Goal: Task Accomplishment & Management: Use online tool/utility

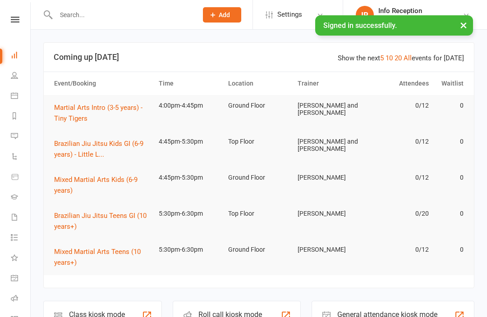
click at [90, 301] on div "Class kiosk mode Member self check-in" at bounding box center [102, 316] width 119 height 31
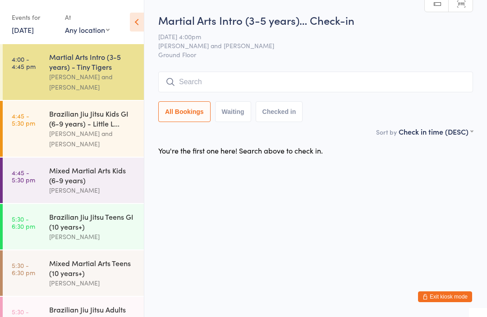
click at [66, 76] on div "[PERSON_NAME] and [PERSON_NAME]" at bounding box center [92, 82] width 87 height 21
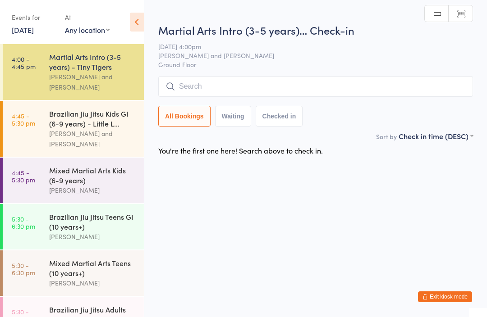
click at [382, 74] on div "Martial Arts Intro (3-5 years)… Check-in [DATE] 4:00pm [PERSON_NAME] and [PERSO…" at bounding box center [315, 77] width 315 height 109
click at [392, 82] on input "search" at bounding box center [315, 86] width 315 height 21
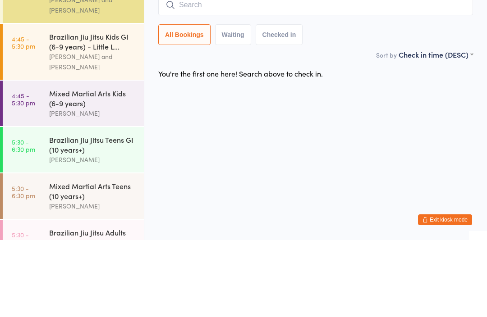
click at [115, 129] on div "[PERSON_NAME] and [PERSON_NAME]" at bounding box center [92, 139] width 87 height 21
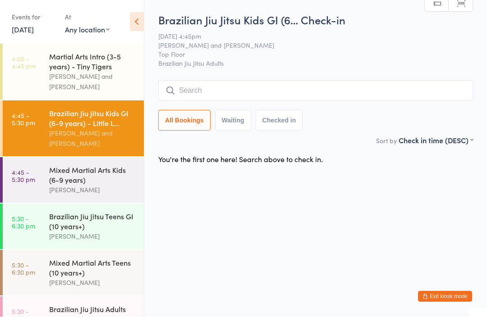
click at [284, 93] on input "search" at bounding box center [315, 91] width 315 height 21
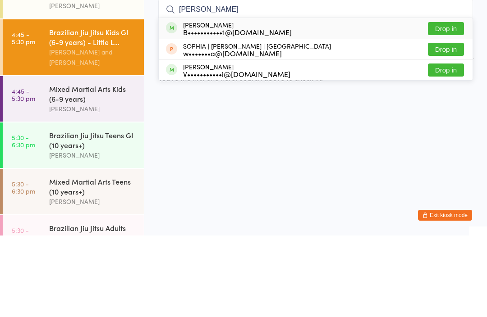
type input "[PERSON_NAME]"
click at [451, 104] on button "Drop in" at bounding box center [446, 110] width 36 height 13
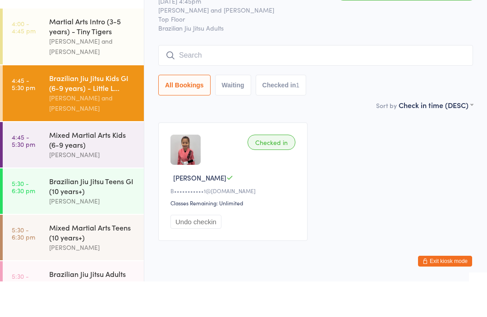
click at [99, 52] on div "Martial Arts Intro (3-5 years) - Tiny Tigers" at bounding box center [92, 62] width 87 height 20
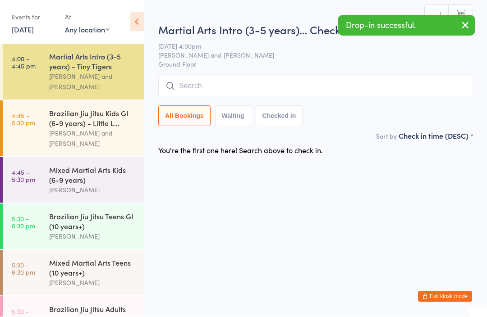
click at [285, 84] on input "search" at bounding box center [315, 86] width 315 height 21
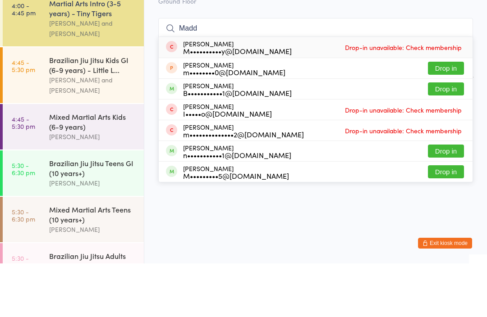
type input "Madd"
click at [457, 136] on button "Drop in" at bounding box center [446, 142] width 36 height 13
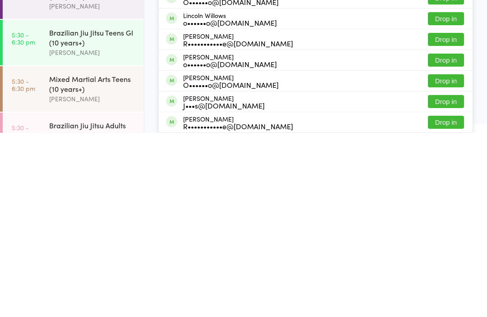
scroll to position [24, 0]
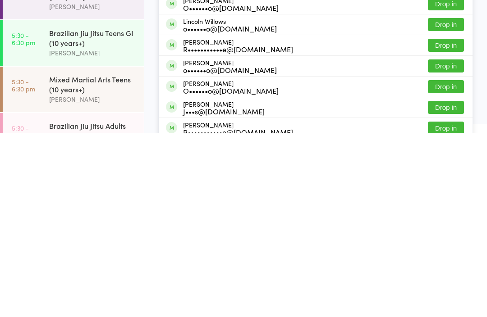
type input "Will"
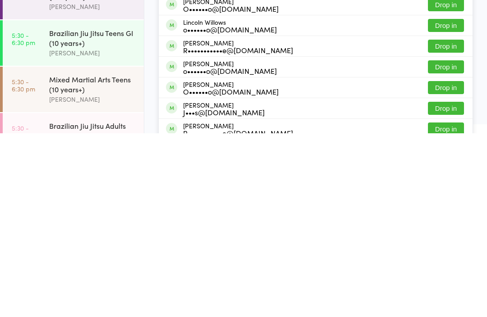
click at [444, 286] on button "Drop in" at bounding box center [446, 292] width 36 height 13
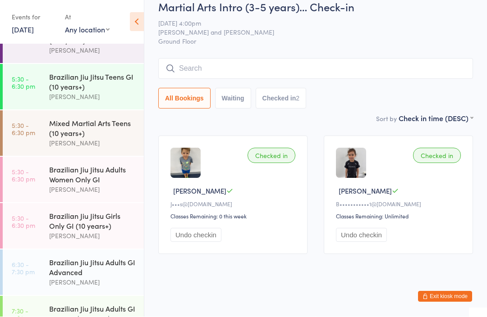
scroll to position [139, 0]
click at [49, 232] on link "5:30 - 6:30 pm Brazilian Jiu Jitsu Girls Only GI (10 years+) [PERSON_NAME]" at bounding box center [73, 227] width 141 height 46
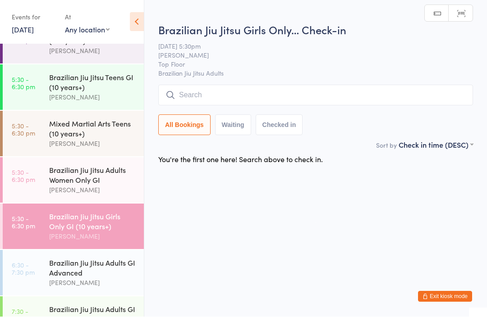
click at [244, 92] on input "search" at bounding box center [315, 95] width 315 height 21
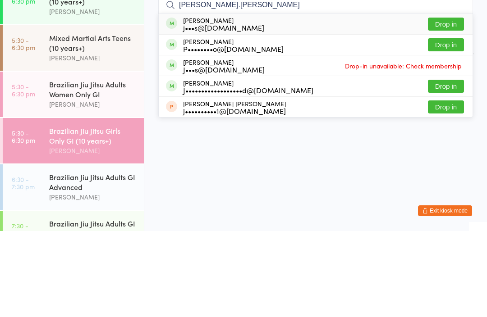
type input "[PERSON_NAME].[PERSON_NAME]"
click at [443, 104] on button "Drop in" at bounding box center [446, 110] width 36 height 13
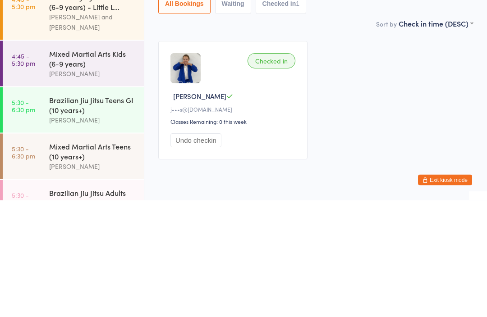
click at [98, 166] on div "Mixed Martial Arts Kids (6-9 years)" at bounding box center [92, 176] width 87 height 20
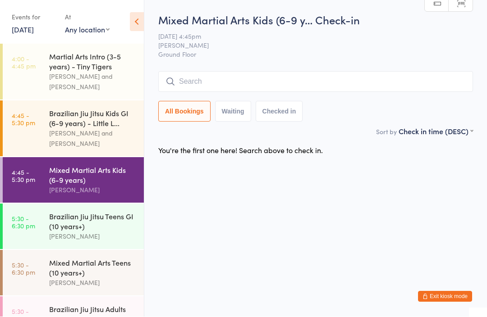
click at [193, 78] on input "search" at bounding box center [315, 82] width 315 height 21
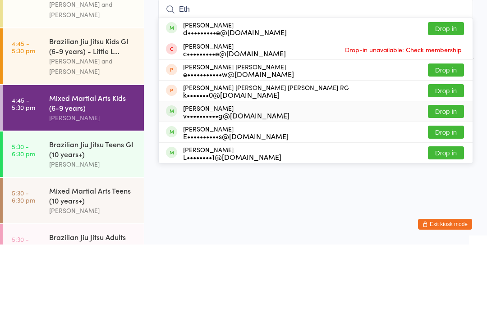
type input "Eth"
click at [250, 184] on div "v••••••••••g@[DOMAIN_NAME]" at bounding box center [236, 187] width 106 height 7
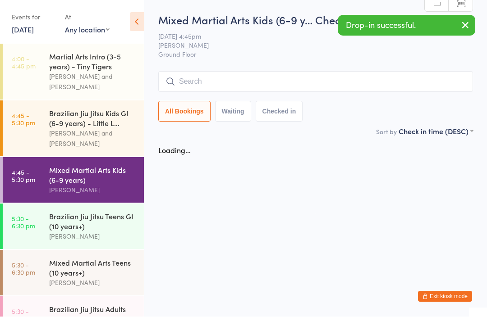
scroll to position [0, 0]
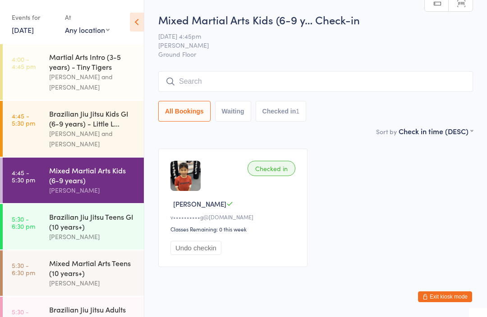
click at [111, 72] on div "Martial Arts Intro (3-5 years) - Tiny Tigers" at bounding box center [92, 62] width 87 height 20
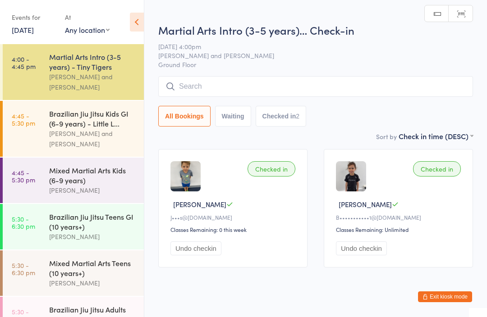
click at [110, 129] on div "[PERSON_NAME] and [PERSON_NAME]" at bounding box center [92, 139] width 87 height 21
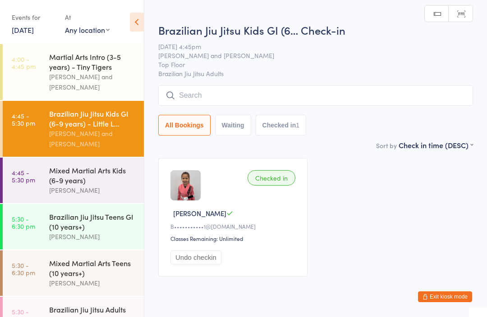
click at [412, 91] on input "search" at bounding box center [315, 95] width 315 height 21
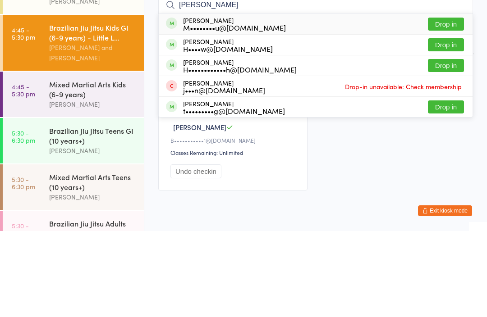
type input "[PERSON_NAME]"
click at [460, 104] on button "Drop in" at bounding box center [446, 110] width 36 height 13
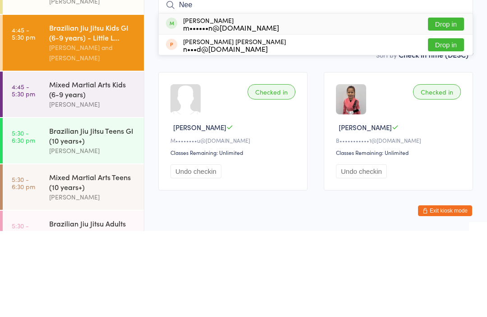
type input "Nee"
click at [186, 110] on div "m••••••n@[DOMAIN_NAME]" at bounding box center [231, 113] width 96 height 7
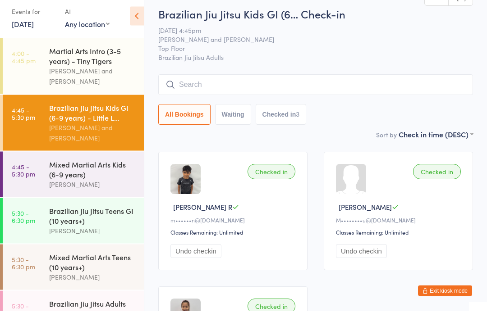
click at [143, 14] on icon at bounding box center [137, 22] width 14 height 19
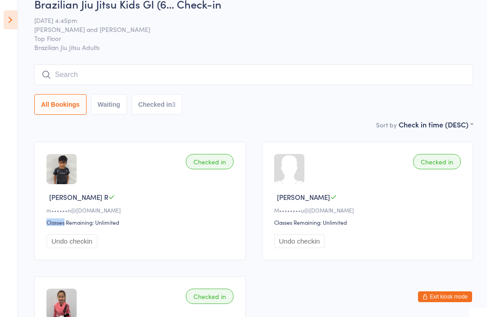
scroll to position [14, 0]
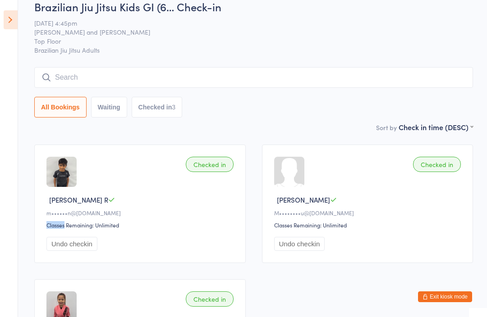
click at [117, 33] on span "[PERSON_NAME] and [PERSON_NAME]" at bounding box center [246, 32] width 425 height 9
click at [243, 85] on input "search" at bounding box center [253, 77] width 439 height 21
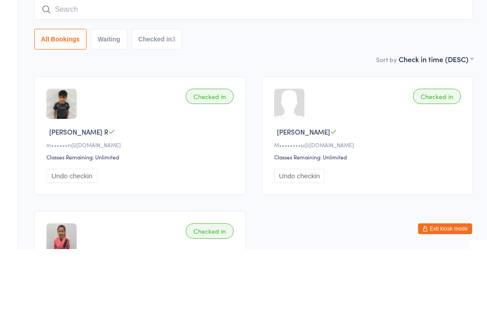
click at [265, 53] on div "Brazilian Jiu Jitsu Kids GI (6… Check-in [DATE] 4:45pm [PERSON_NAME] and [PERSO…" at bounding box center [253, 60] width 439 height 123
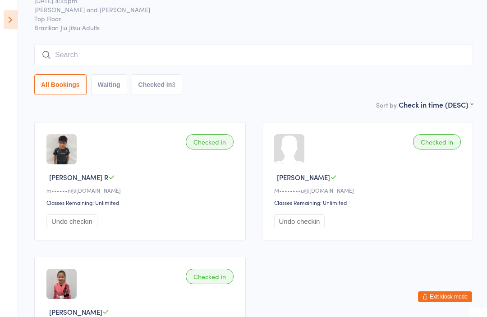
scroll to position [0, 0]
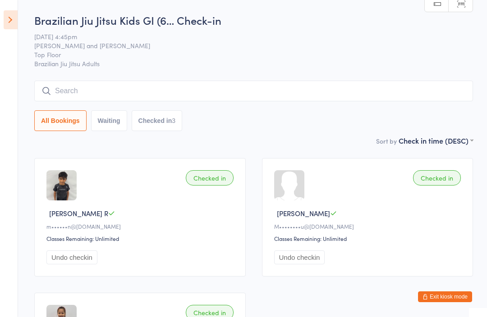
click at [12, 18] on icon at bounding box center [11, 19] width 14 height 19
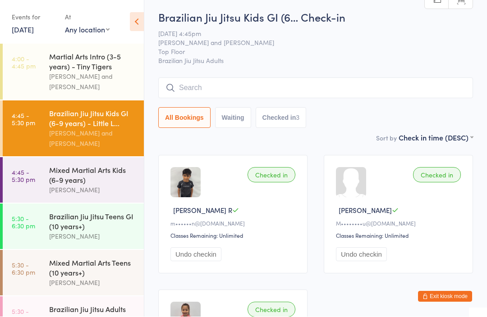
scroll to position [3, 0]
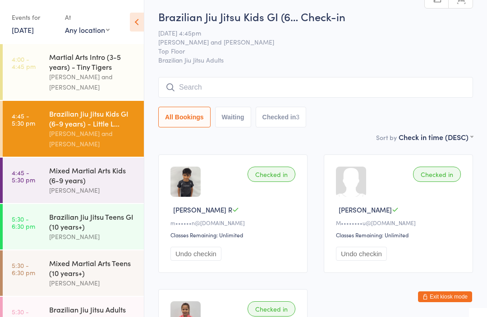
click at [313, 88] on input "search" at bounding box center [315, 87] width 315 height 21
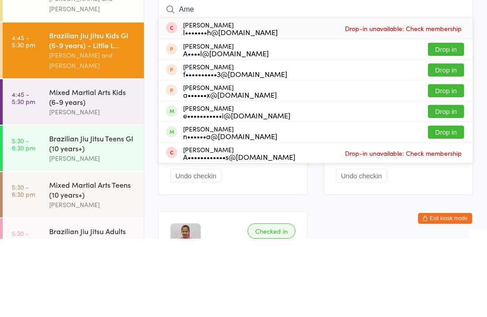
type input "Ame"
click at [443, 184] on button "Drop in" at bounding box center [446, 190] width 36 height 13
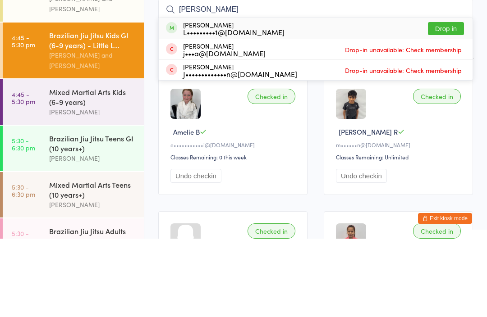
type input "[PERSON_NAME]"
click at [445, 101] on button "Drop in" at bounding box center [446, 107] width 36 height 13
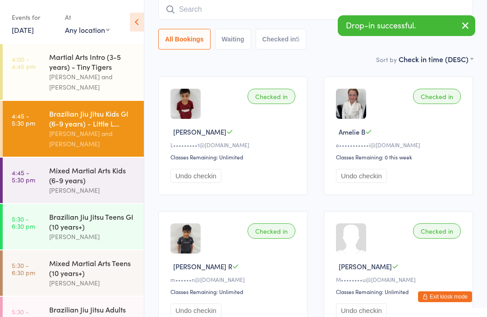
click at [81, 221] on div "Brazilian Jiu Jitsu Teens GI (10 years+)" at bounding box center [92, 222] width 87 height 20
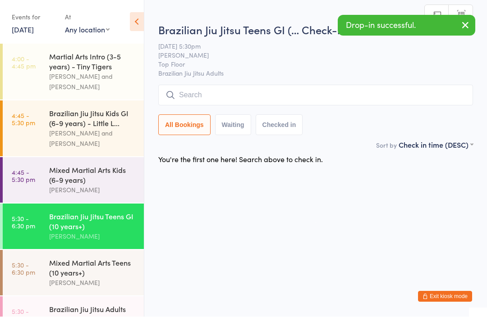
click at [264, 96] on input "search" at bounding box center [315, 95] width 315 height 21
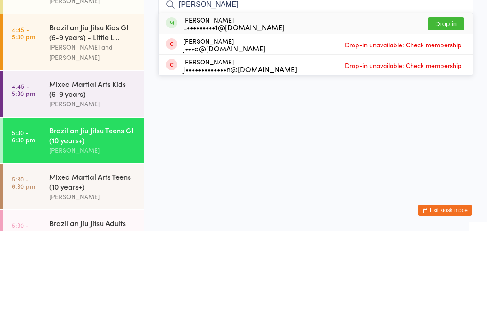
type input "[PERSON_NAME]"
click at [447, 104] on button "Drop in" at bounding box center [446, 110] width 36 height 13
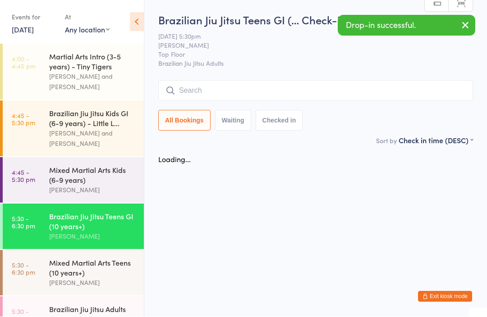
scroll to position [0, 0]
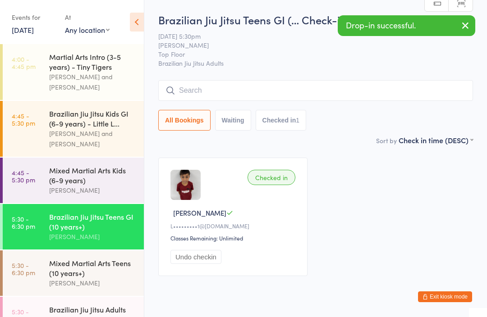
click at [78, 129] on div "[PERSON_NAME] and [PERSON_NAME]" at bounding box center [92, 139] width 87 height 21
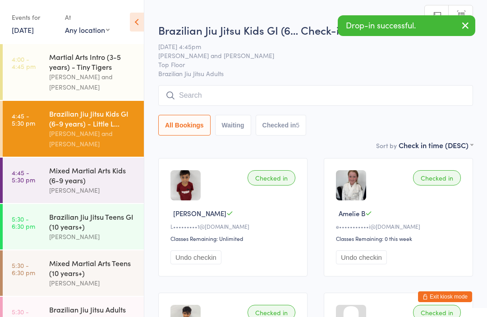
click at [278, 98] on input "search" at bounding box center [315, 95] width 315 height 21
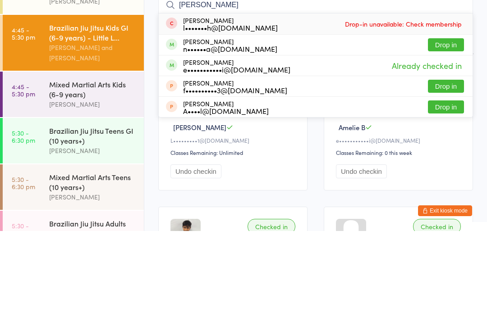
type input "[PERSON_NAME]"
click at [238, 131] on div "n••••••a@[DOMAIN_NAME]" at bounding box center [230, 134] width 94 height 7
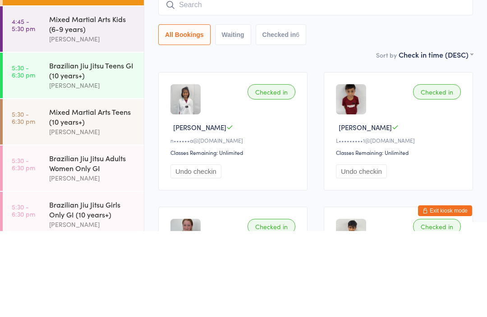
scroll to position [66, 0]
click at [341, 110] on div "All Bookings Waiting Checked in 6" at bounding box center [315, 120] width 315 height 21
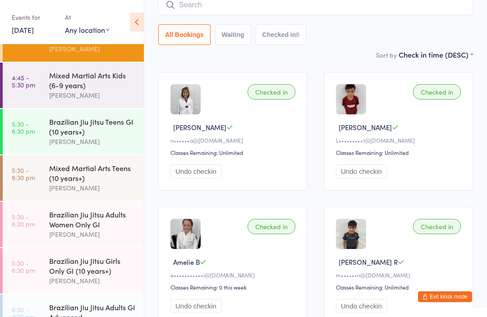
scroll to position [104, 0]
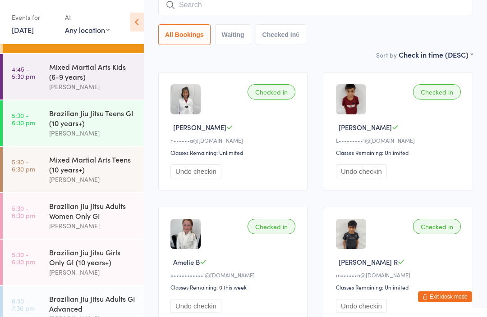
click at [115, 206] on div "Brazilian Jiu Jitsu Adults Women Only GI" at bounding box center [92, 211] width 87 height 20
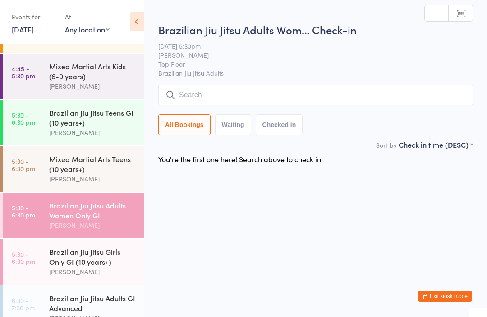
click at [345, 93] on input "search" at bounding box center [315, 95] width 315 height 21
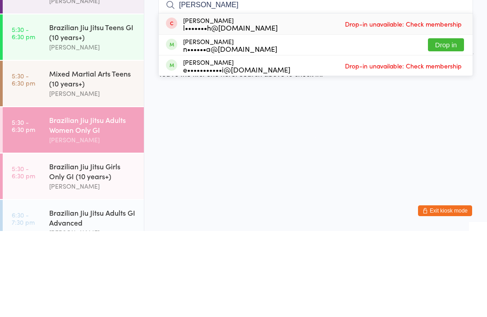
type input "[PERSON_NAME]"
click at [233, 131] on div "n••••••a@[DOMAIN_NAME]" at bounding box center [230, 134] width 94 height 7
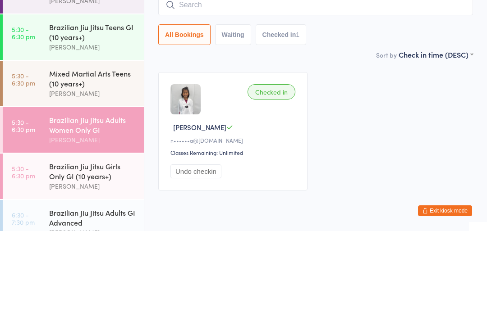
click at [420, 150] on div "Checked in [PERSON_NAME] n••••••a@[DOMAIN_NAME] Classes Remaining: Unlimited Un…" at bounding box center [315, 217] width 331 height 135
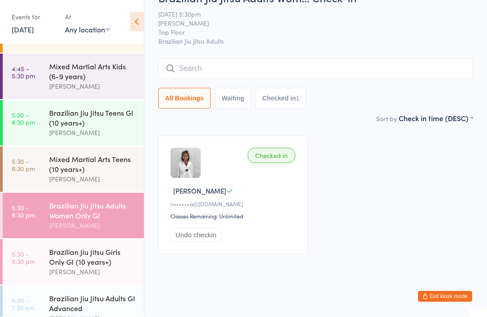
click at [115, 110] on div "Brazilian Jiu Jitsu Teens GI (10 years+)" at bounding box center [92, 118] width 87 height 20
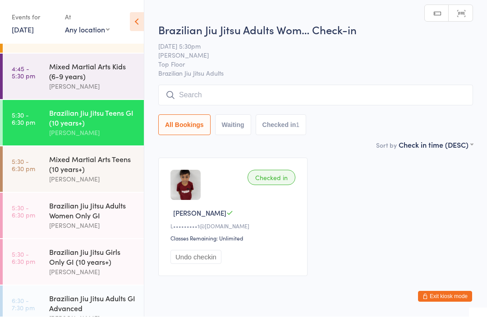
scroll to position [0, 0]
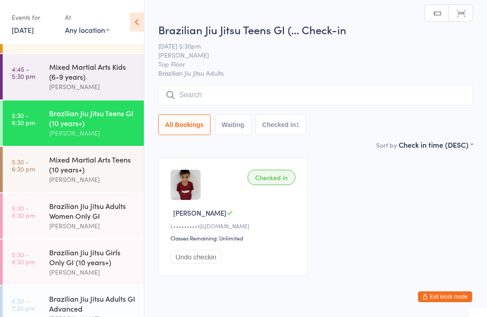
click at [419, 87] on input "search" at bounding box center [315, 95] width 315 height 21
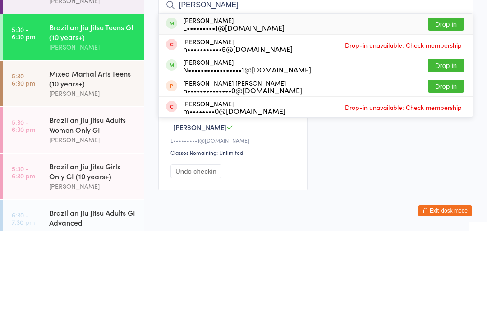
type input "[PERSON_NAME]"
click at [453, 104] on button "Drop in" at bounding box center [446, 110] width 36 height 13
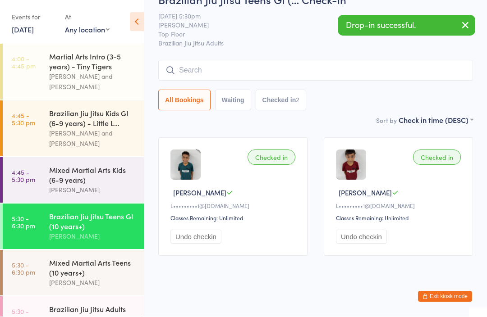
scroll to position [20, 0]
click at [97, 121] on div "Brazilian Jiu Jitsu Kids GI (6-9 years) - Little L..." at bounding box center [92, 119] width 87 height 20
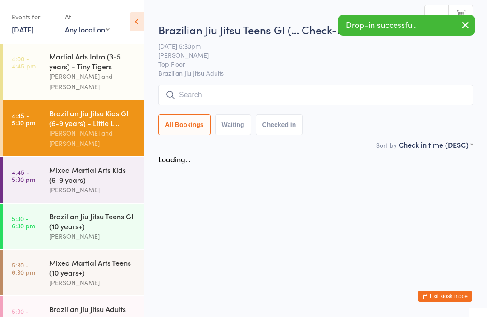
scroll to position [0, 0]
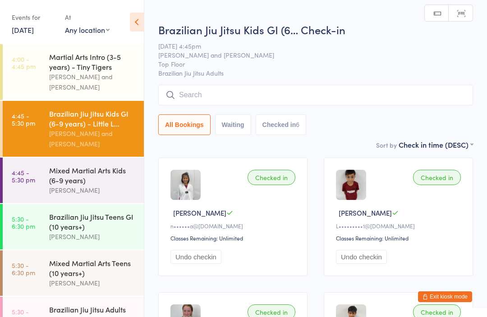
click at [361, 92] on input "search" at bounding box center [315, 95] width 315 height 21
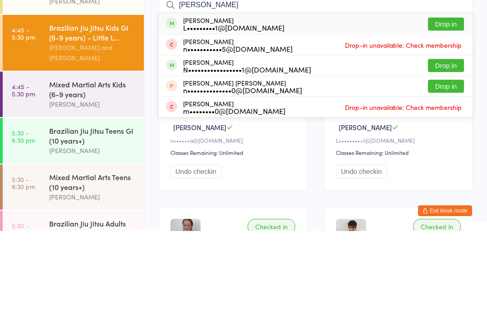
type input "[PERSON_NAME]"
click at [441, 104] on button "Drop in" at bounding box center [446, 110] width 36 height 13
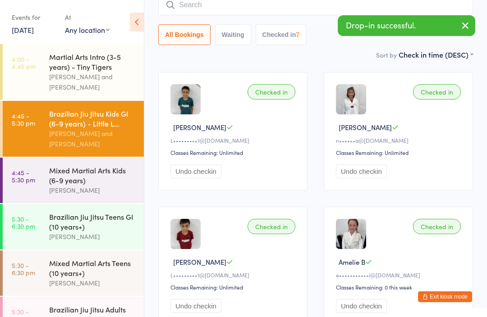
click at [233, 15] on input "search" at bounding box center [315, 5] width 315 height 21
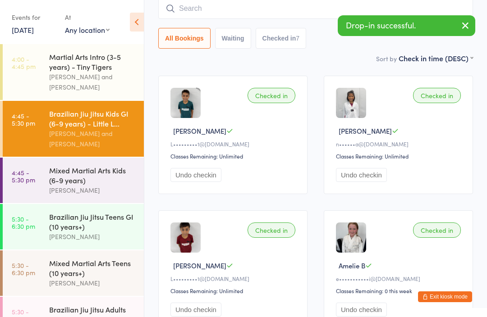
scroll to position [82, 0]
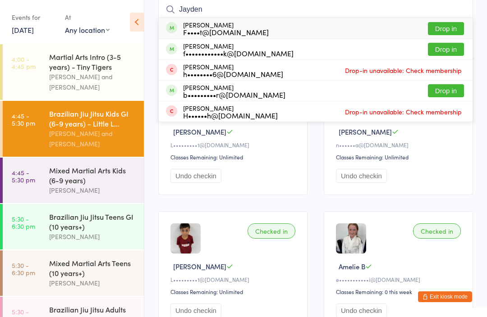
type input "Jayden"
click at [447, 27] on button "Drop in" at bounding box center [446, 28] width 36 height 13
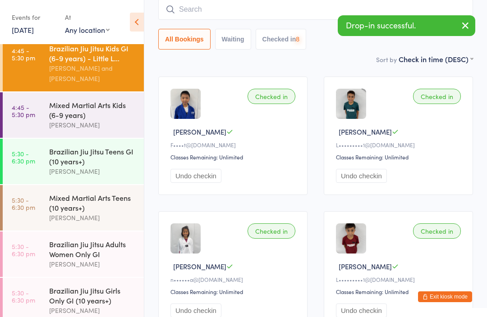
scroll to position [63, 0]
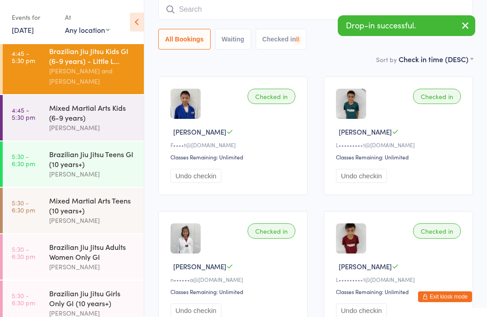
click at [89, 169] on div "[PERSON_NAME]" at bounding box center [92, 174] width 87 height 10
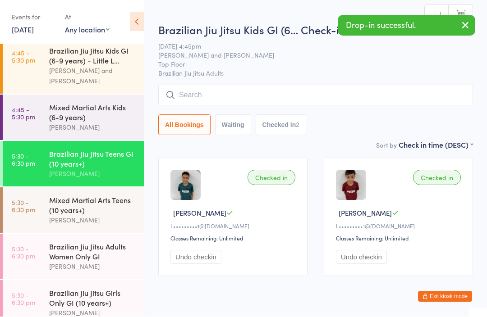
scroll to position [0, 0]
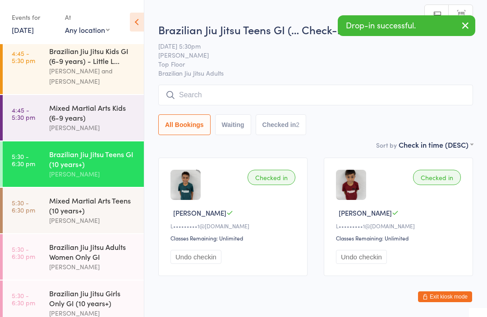
click at [240, 106] on input "search" at bounding box center [315, 95] width 315 height 21
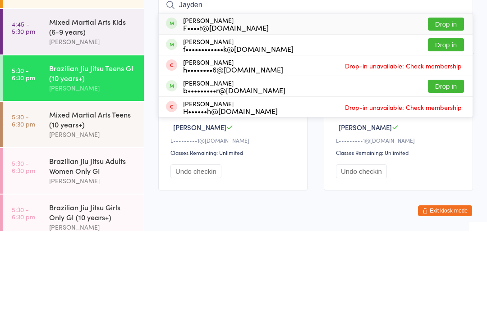
type input "Jayden"
click at [444, 104] on button "Drop in" at bounding box center [446, 110] width 36 height 13
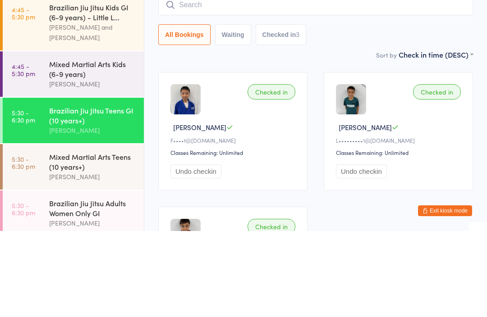
scroll to position [18, 0]
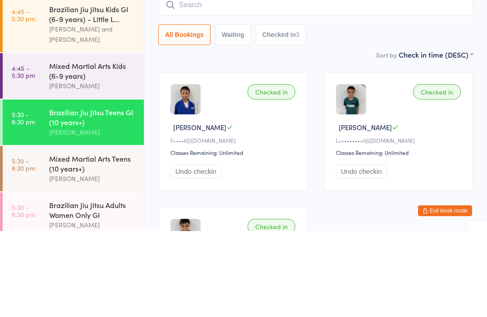
click at [90, 147] on div "Mixed Martial Arts Kids (6-9 years)" at bounding box center [92, 157] width 87 height 20
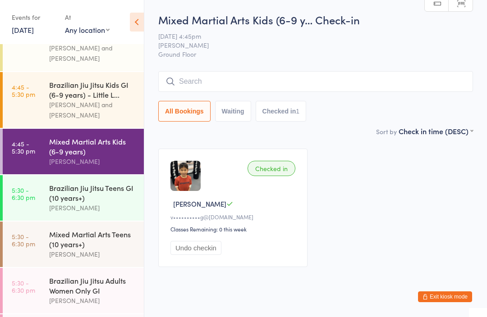
scroll to position [46, 0]
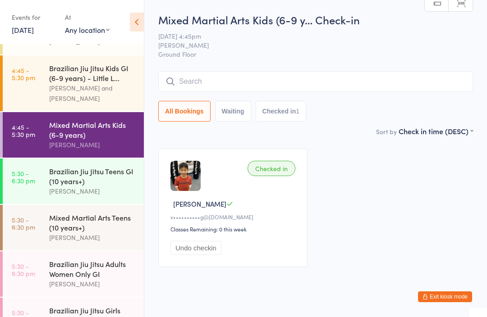
click at [103, 86] on div "[PERSON_NAME] and [PERSON_NAME]" at bounding box center [92, 93] width 87 height 21
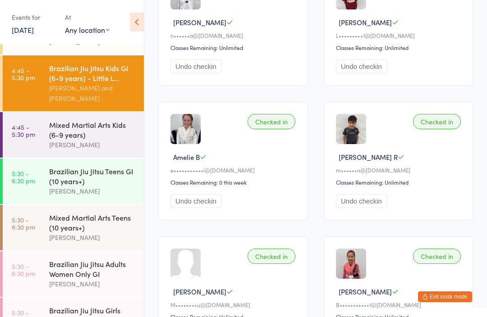
scroll to position [369, 0]
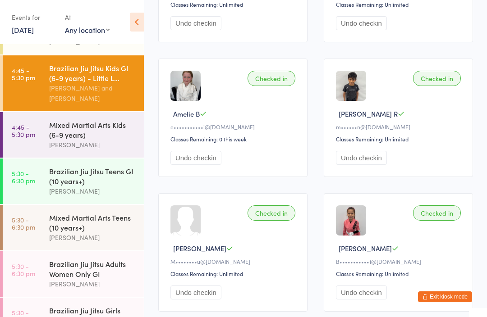
click at [370, 165] on button "Undo checkin" at bounding box center [361, 158] width 51 height 14
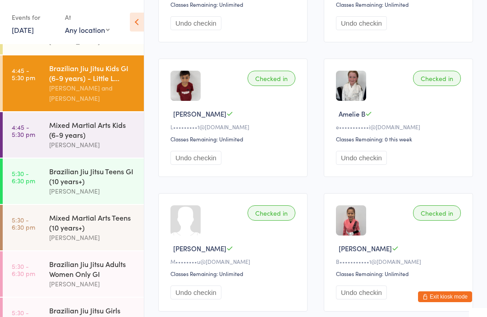
click at [106, 133] on div "Mixed Martial Arts Kids (6-9 years)" at bounding box center [92, 130] width 87 height 20
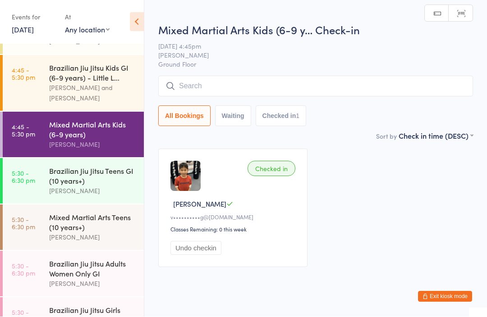
scroll to position [0, 0]
click at [258, 91] on input "search" at bounding box center [315, 86] width 315 height 21
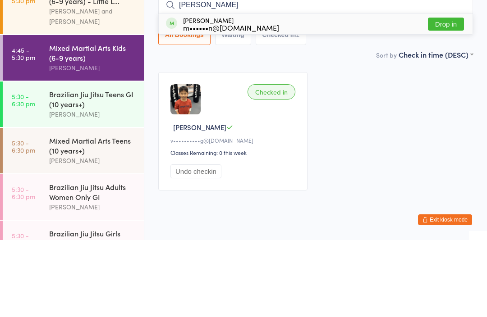
type input "[PERSON_NAME]"
click at [302, 91] on div "[PERSON_NAME] m••••••n@[DOMAIN_NAME] Drop in" at bounding box center [316, 101] width 314 height 21
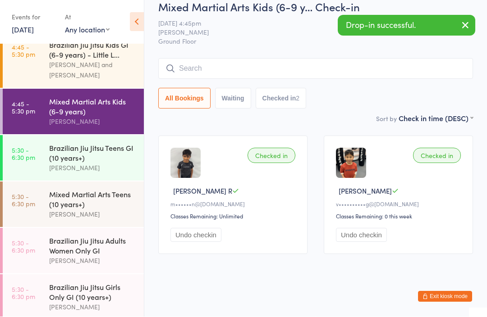
scroll to position [103, 0]
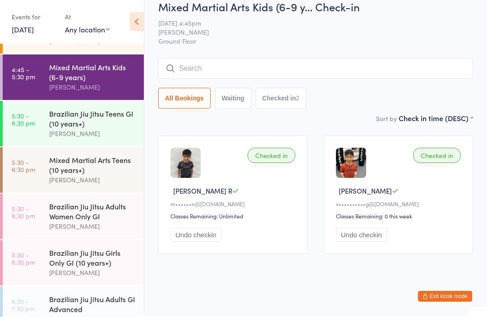
click at [105, 169] on div "Mixed Martial Arts Teens (10 years+)" at bounding box center [92, 166] width 87 height 20
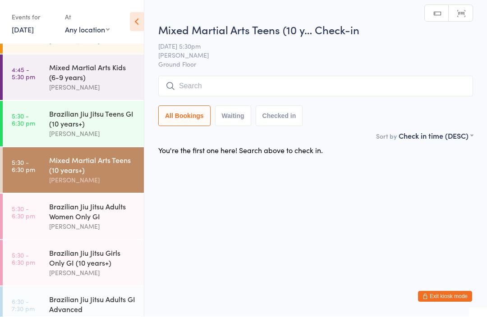
click at [254, 91] on input "search" at bounding box center [315, 86] width 315 height 21
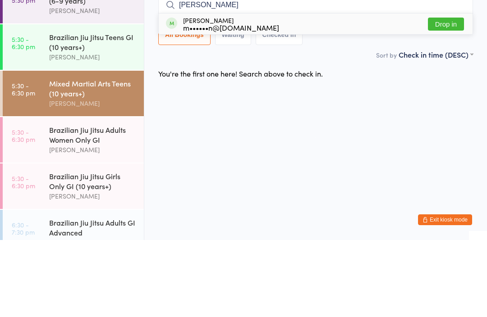
type input "[PERSON_NAME]"
click at [343, 91] on div "[PERSON_NAME] m••••••n@[DOMAIN_NAME] Drop in" at bounding box center [316, 101] width 314 height 21
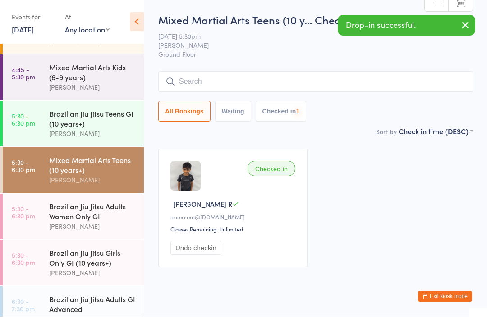
scroll to position [0, 0]
